Goal: Communication & Community: Connect with others

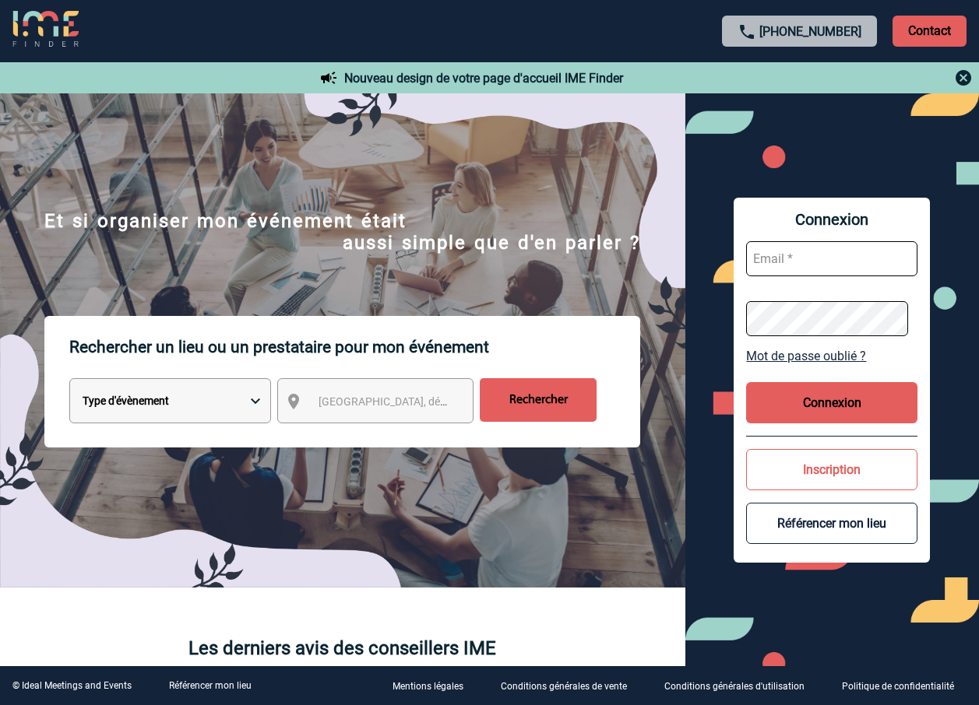
type input "[EMAIL_ADDRESS][DOMAIN_NAME]"
click at [812, 418] on button "Connexion" at bounding box center [831, 402] width 171 height 41
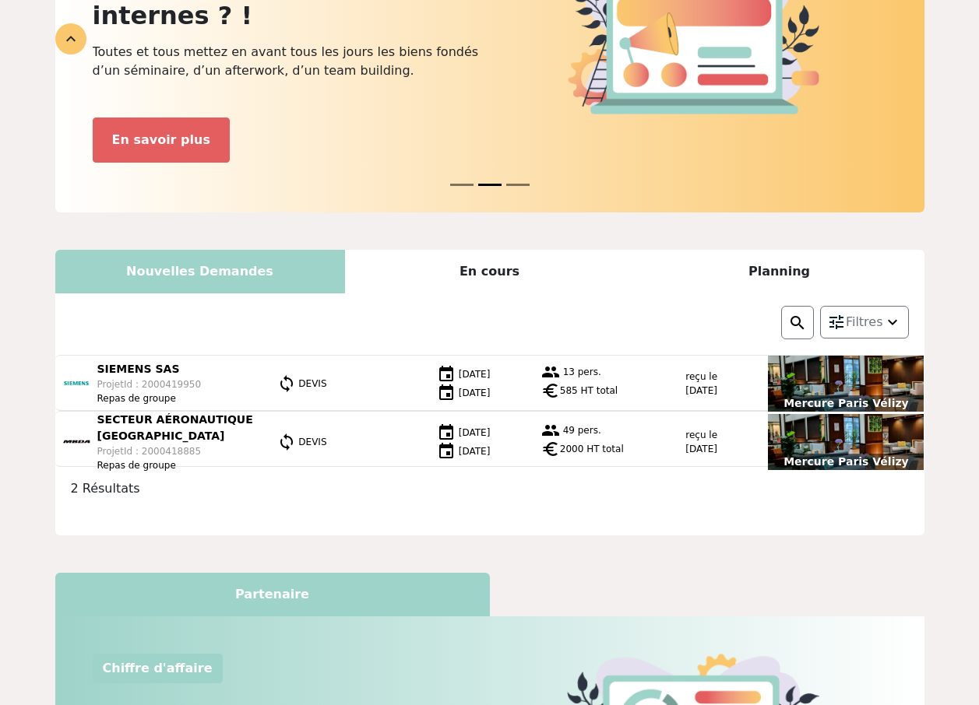
scroll to position [283, 0]
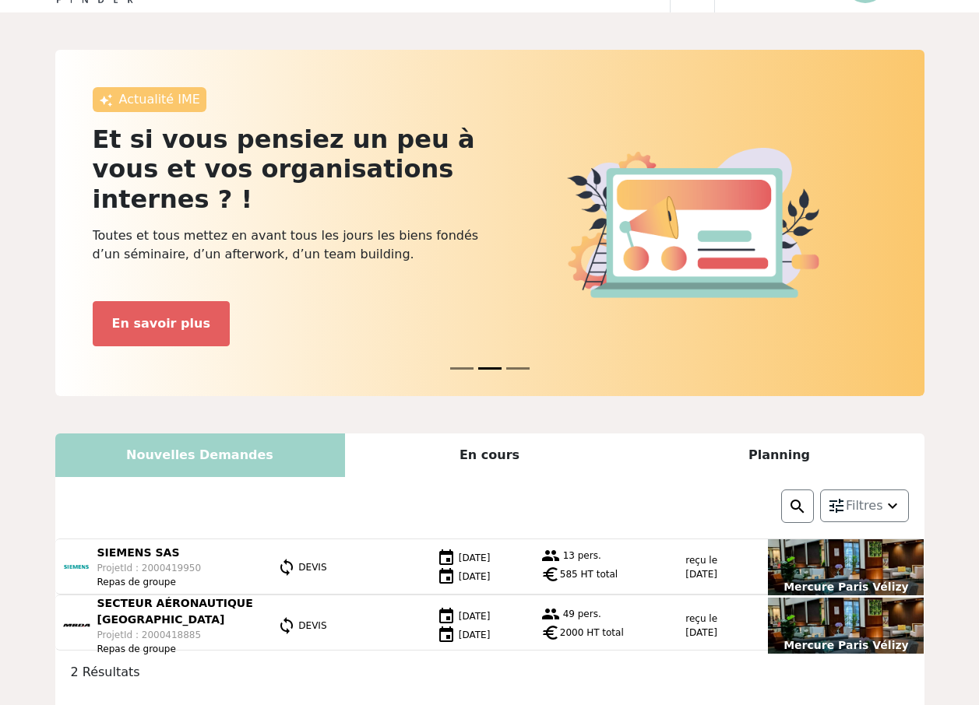
click at [493, 434] on div "En cours" at bounding box center [490, 456] width 290 height 44
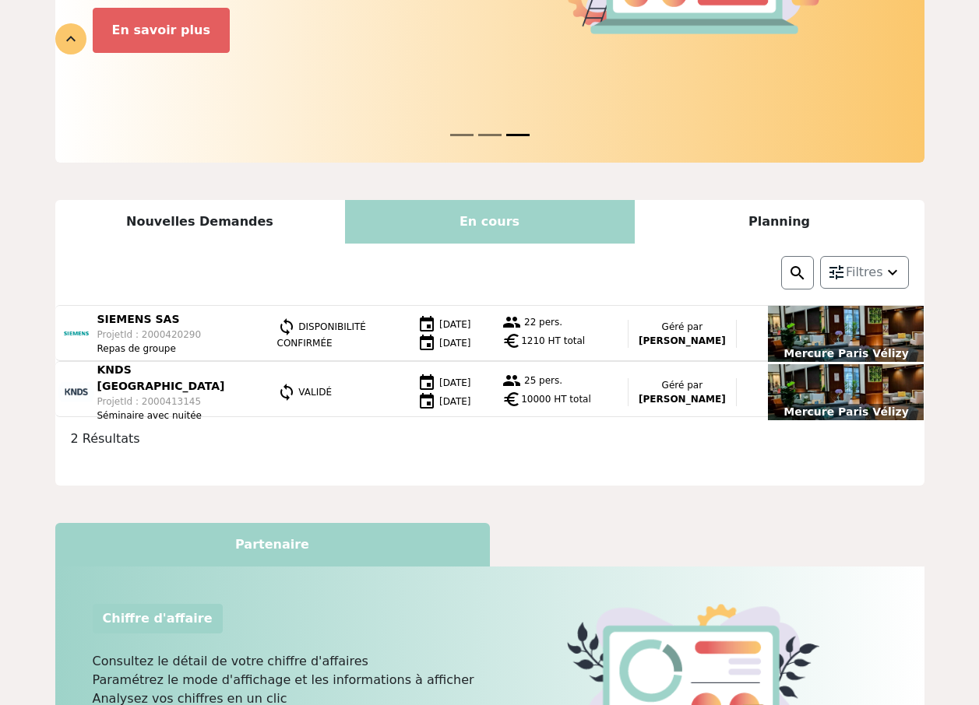
scroll to position [234, 0]
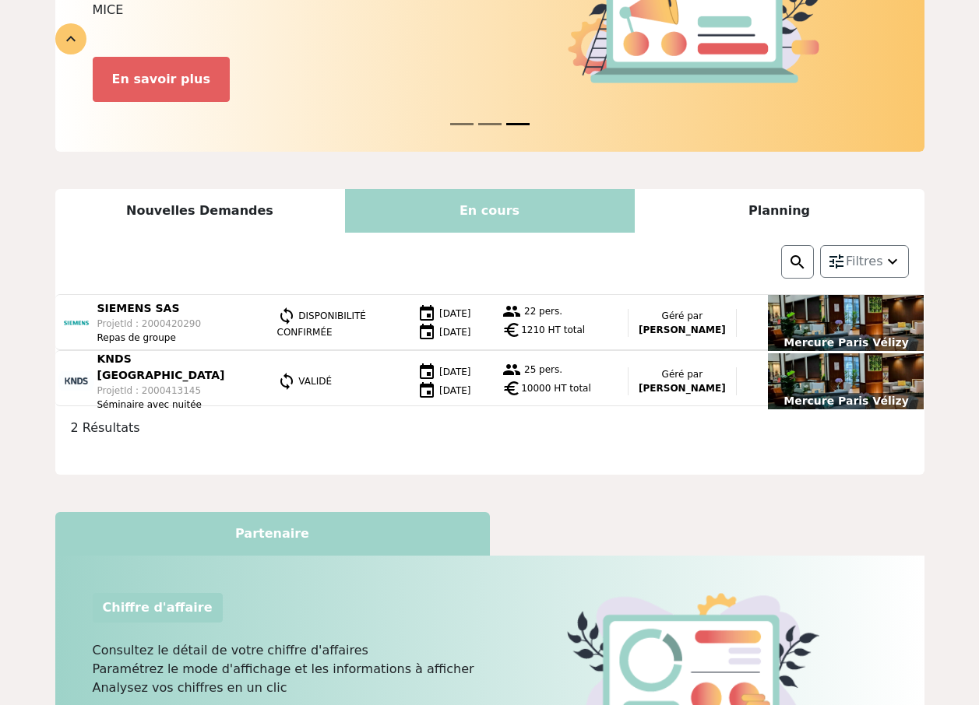
click at [752, 189] on div "Planning" at bounding box center [780, 211] width 290 height 44
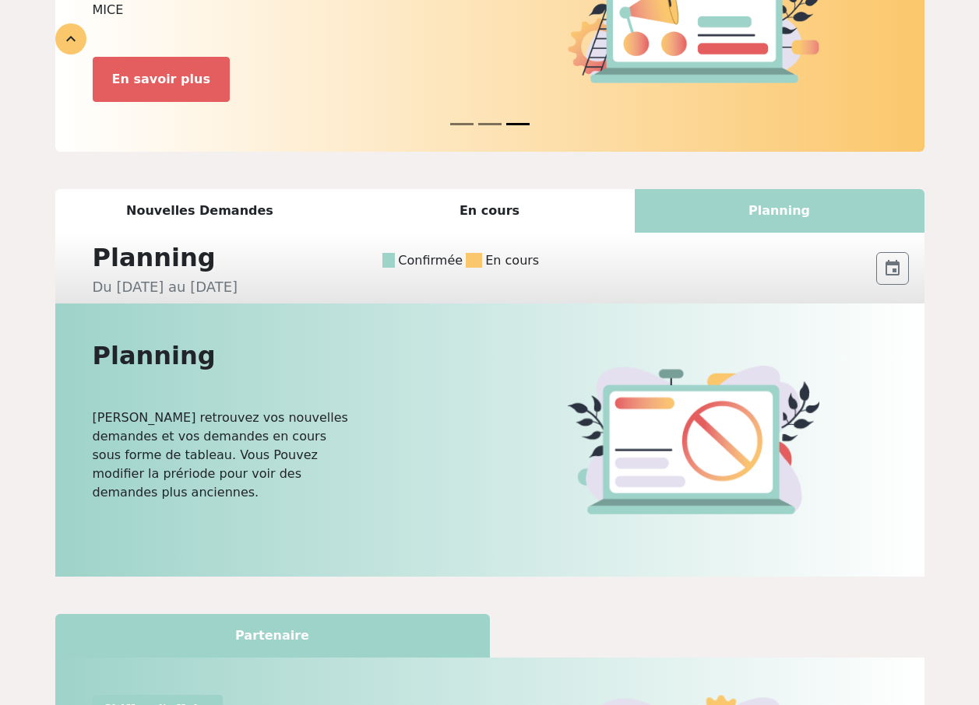
scroll to position [0, 0]
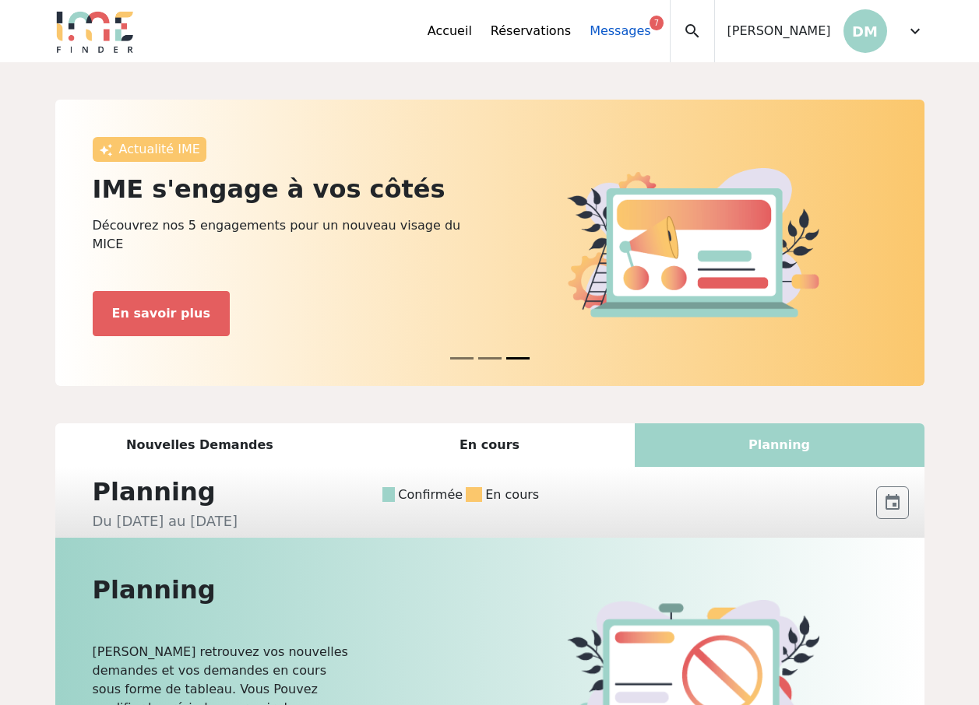
click at [603, 29] on link "Messages 7" at bounding box center [619, 31] width 61 height 19
